Goal: Find specific page/section: Find specific page/section

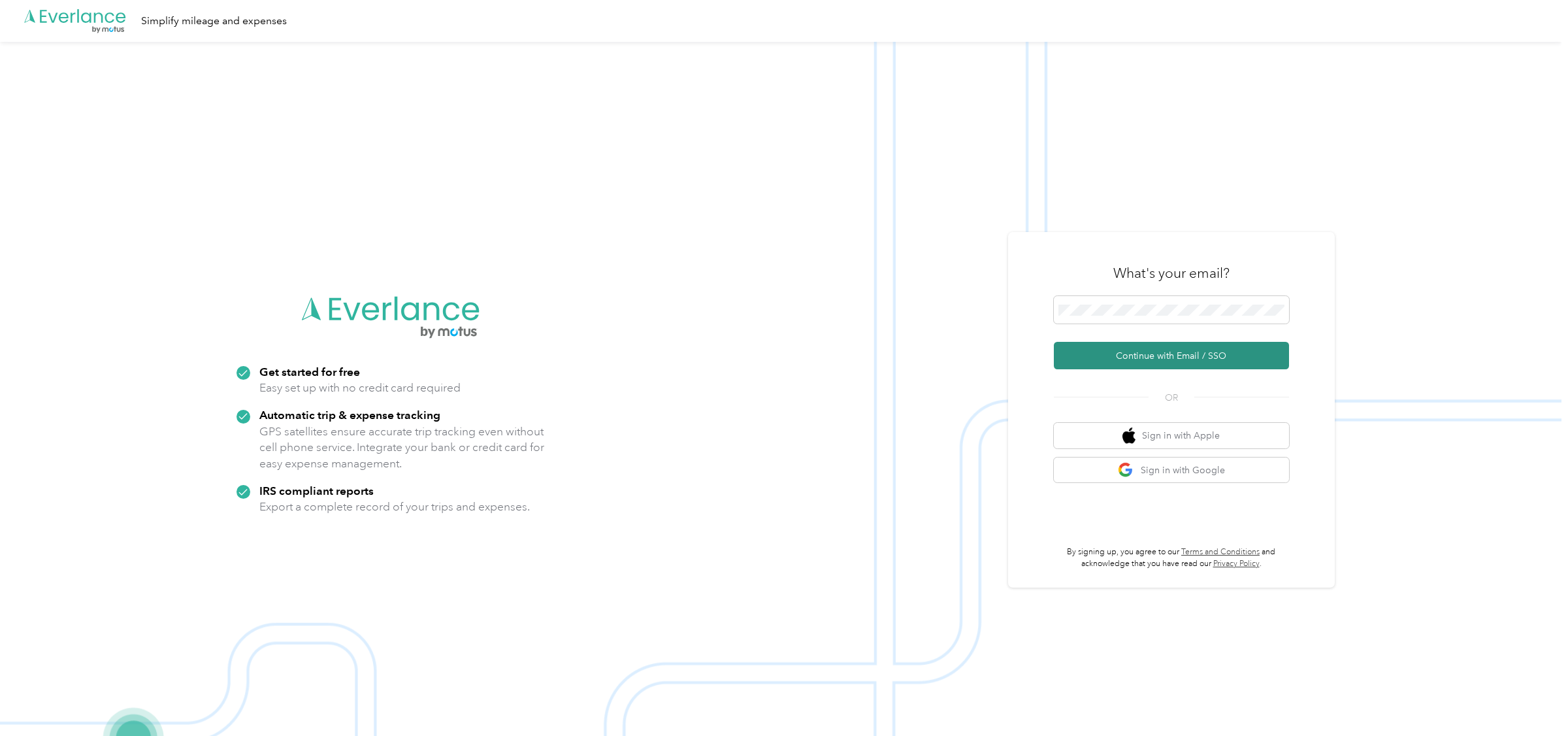
click at [1107, 355] on button "Continue with Email / SSO" at bounding box center [1171, 356] width 235 height 28
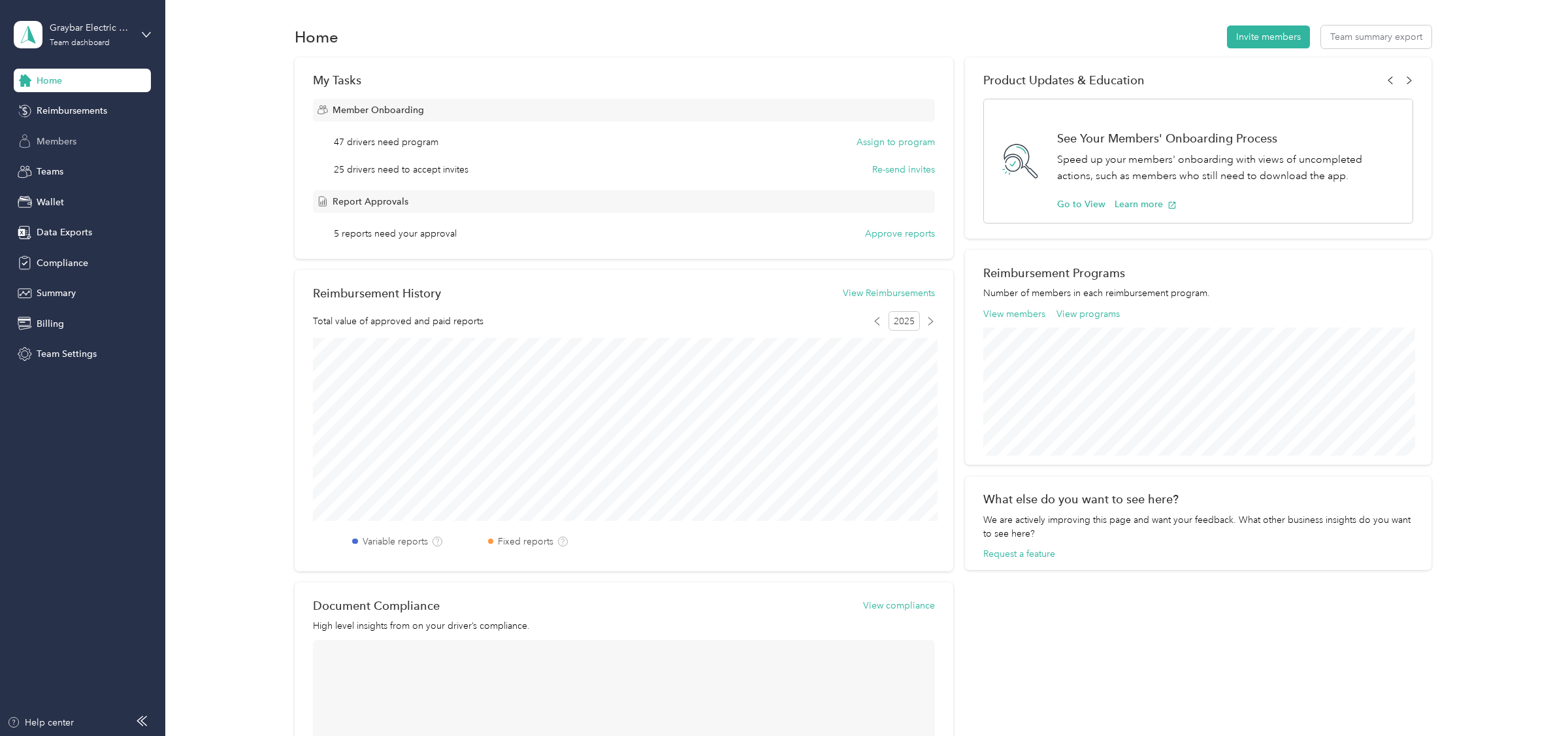
click at [82, 148] on div "Members" at bounding box center [82, 141] width 137 height 24
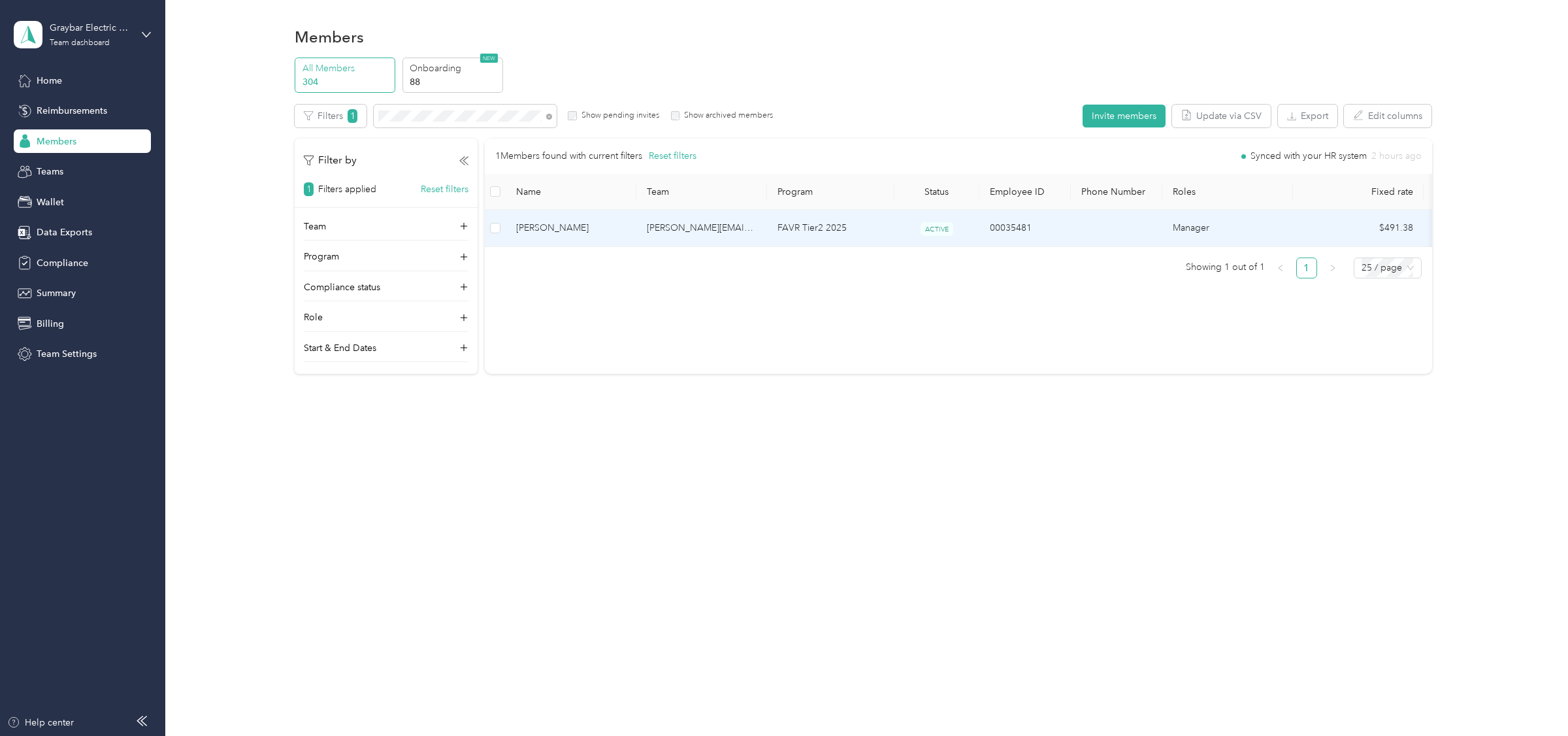
click at [630, 232] on td "[PERSON_NAME]" at bounding box center [571, 227] width 130 height 37
click at [749, 236] on td "[PERSON_NAME][EMAIL_ADDRESS][PERSON_NAME][DOMAIN_NAME]" at bounding box center [701, 227] width 130 height 37
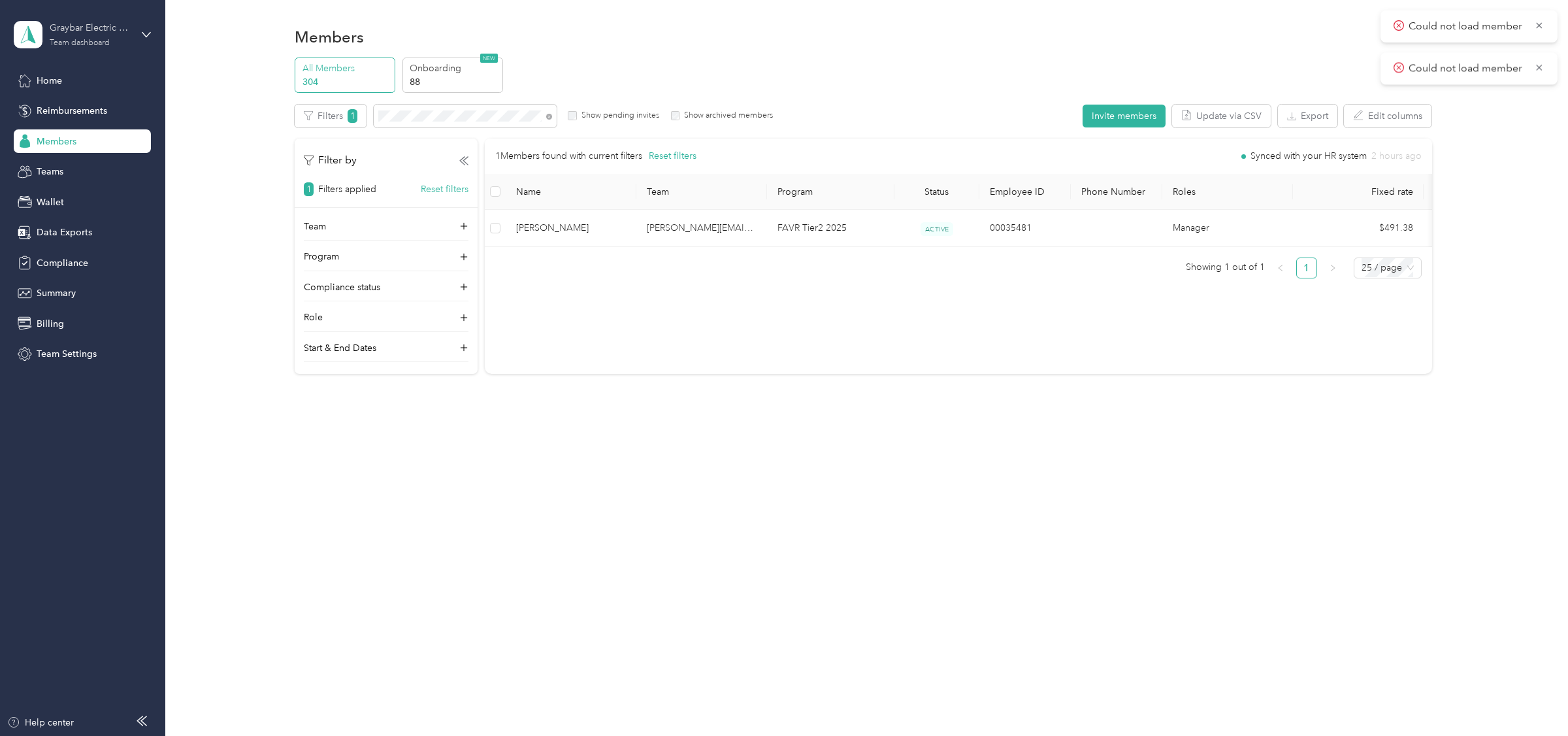
click at [94, 43] on div "Team dashboard" at bounding box center [79, 43] width 60 height 8
click at [85, 161] on div "Log out" at bounding box center [151, 166] width 257 height 23
